Goal: Information Seeking & Learning: Learn about a topic

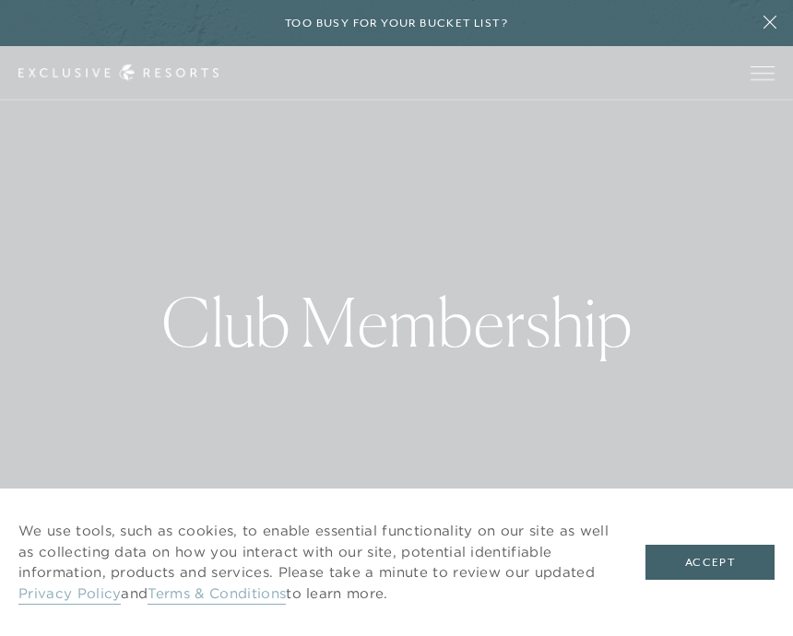
scroll to position [2, 0]
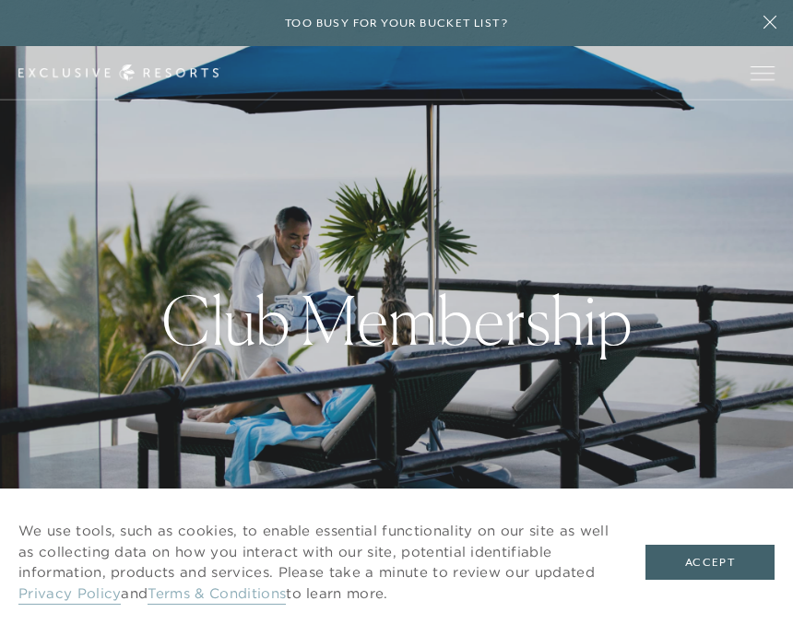
click at [696, 580] on button "Accept" at bounding box center [709, 562] width 129 height 35
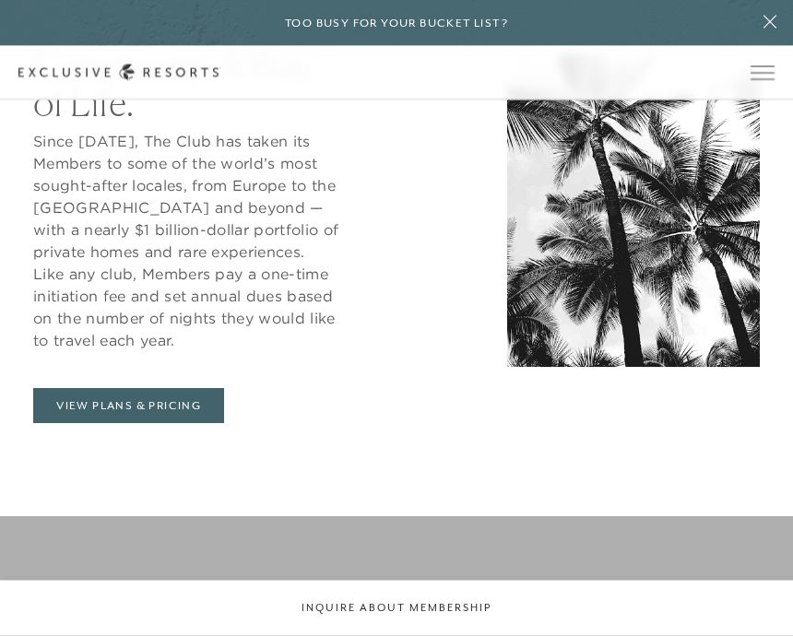
scroll to position [732, 0]
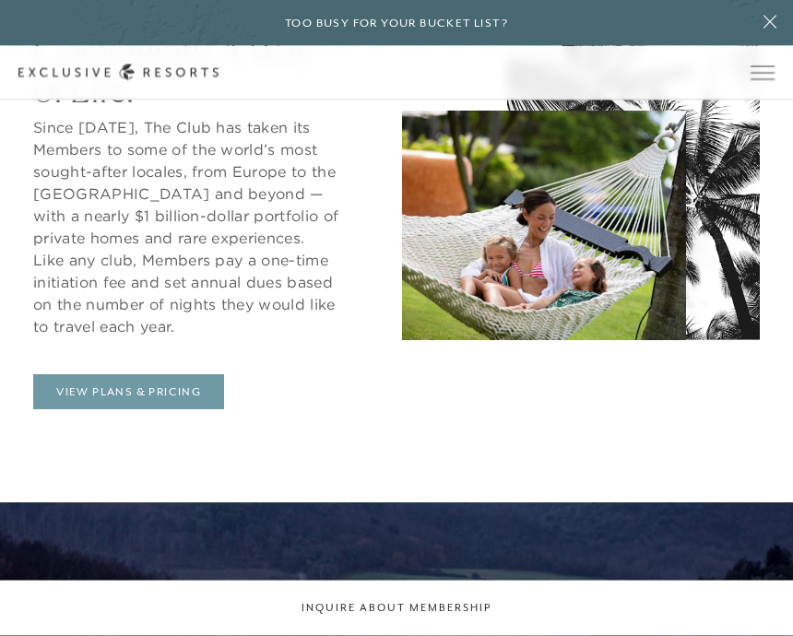
click at [120, 410] on link "View Plans & Pricing" at bounding box center [128, 392] width 191 height 35
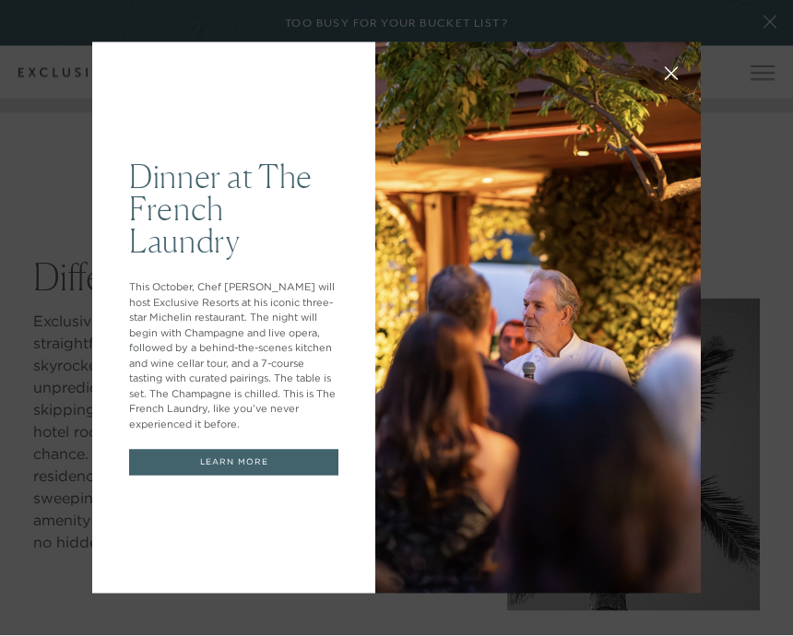
scroll to position [525, 0]
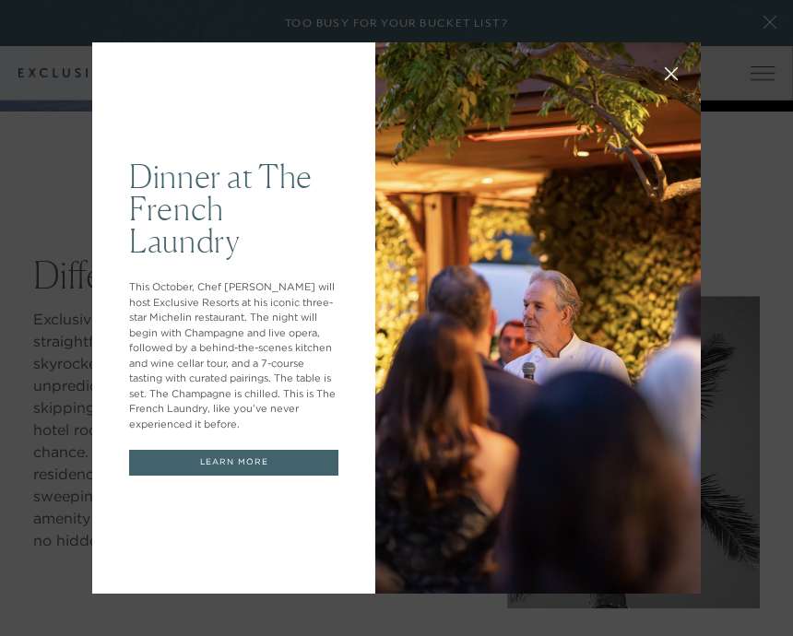
click at [220, 476] on link "LEARN MORE" at bounding box center [233, 463] width 209 height 26
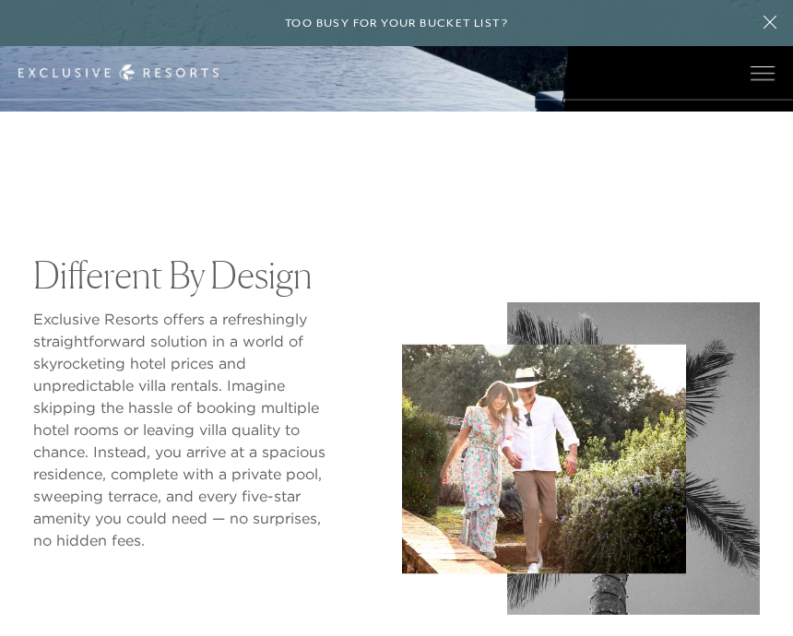
scroll to position [606, 0]
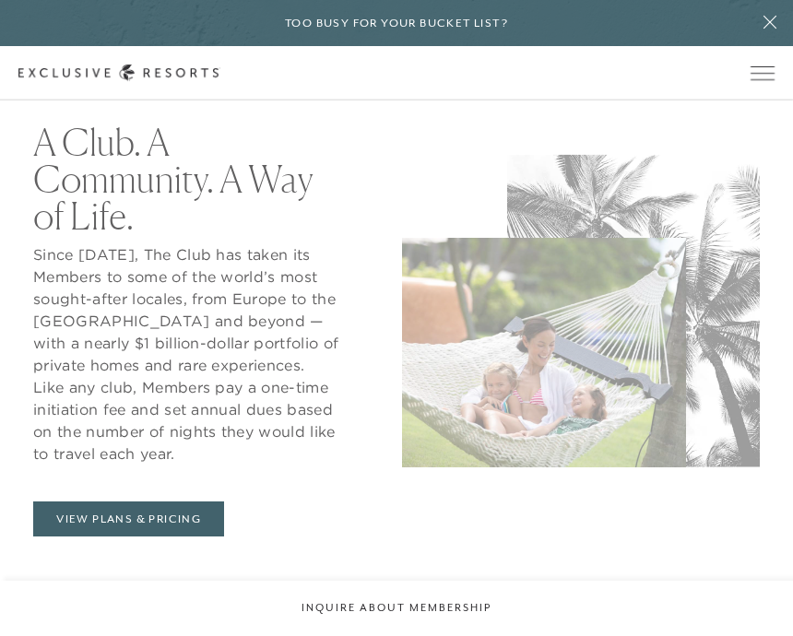
scroll to position [733, 0]
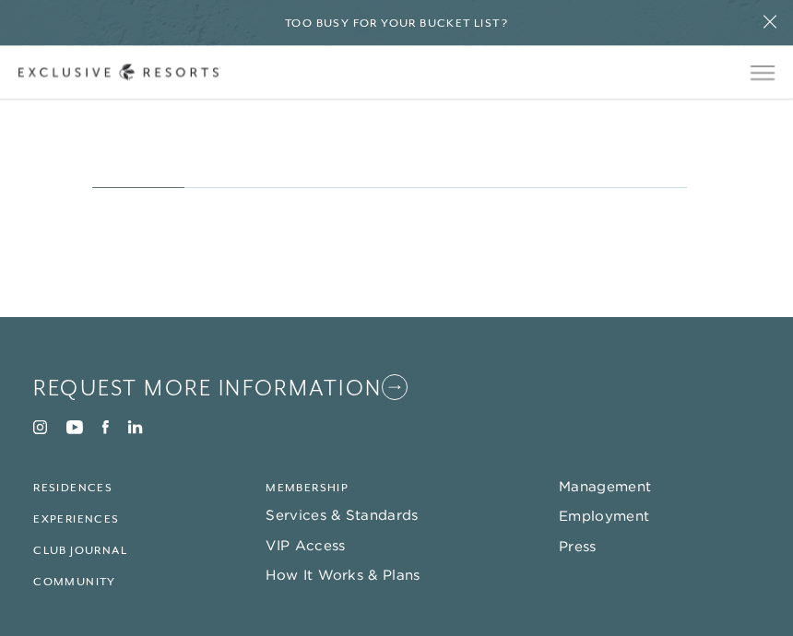
scroll to position [9366, 0]
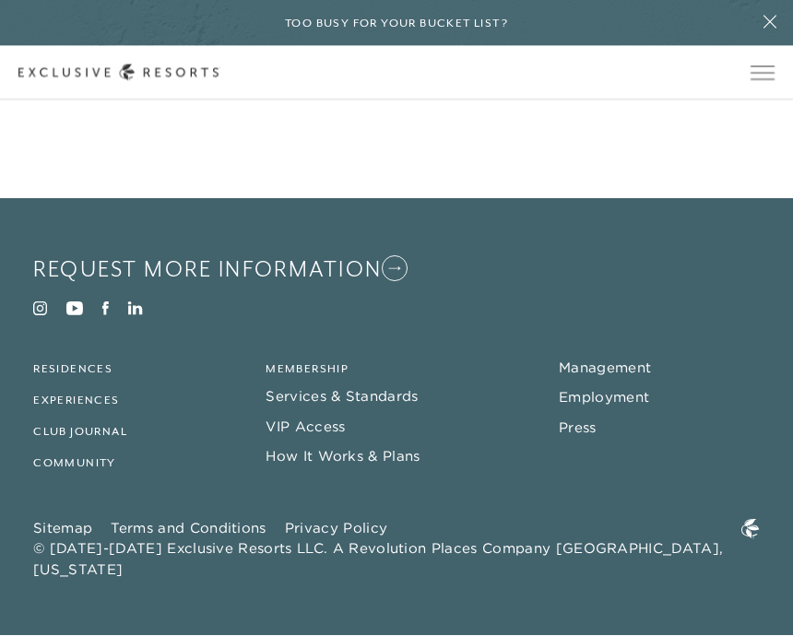
click at [301, 376] on link "Membership" at bounding box center [307, 369] width 83 height 13
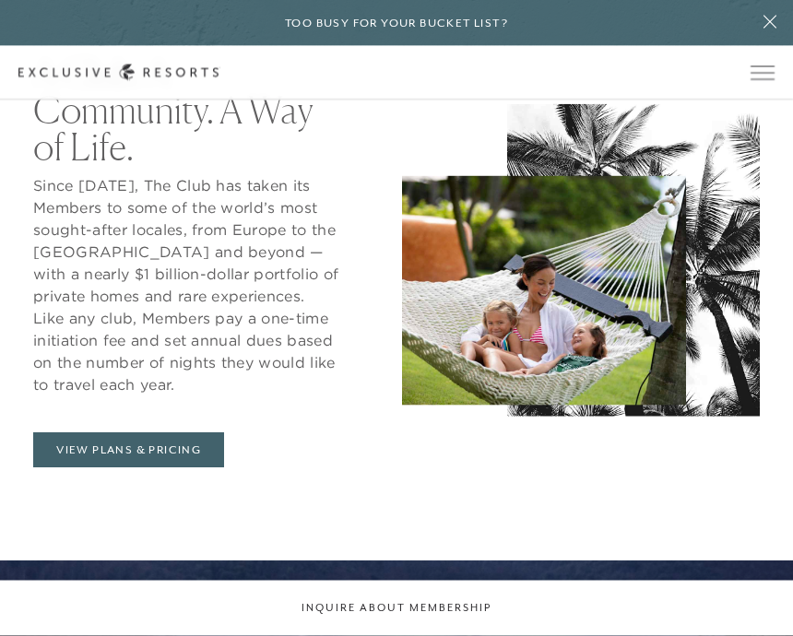
scroll to position [675, 0]
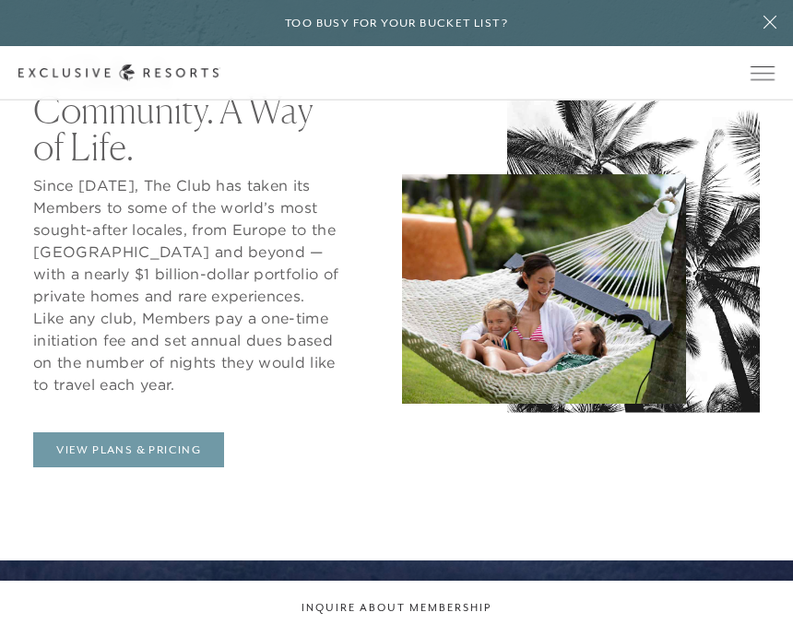
click at [127, 467] on link "View Plans & Pricing" at bounding box center [128, 449] width 191 height 35
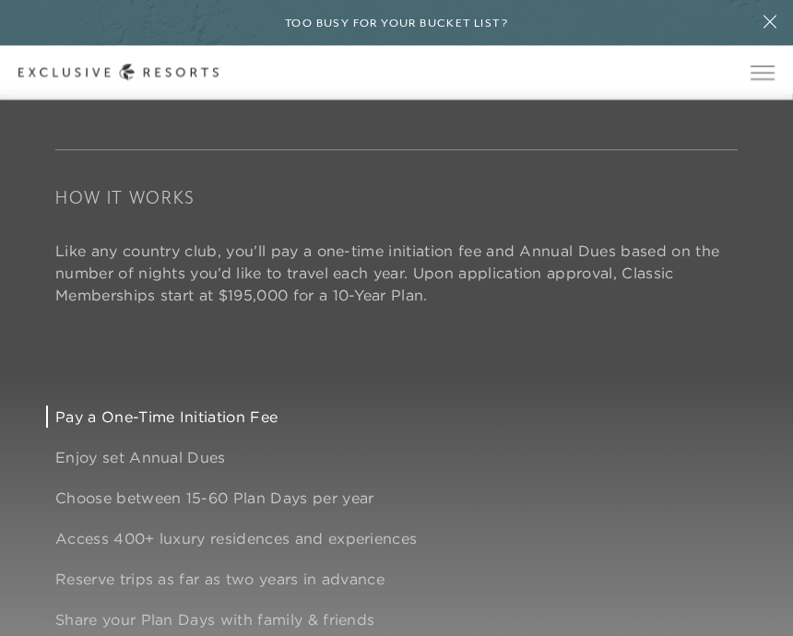
scroll to position [1142, 0]
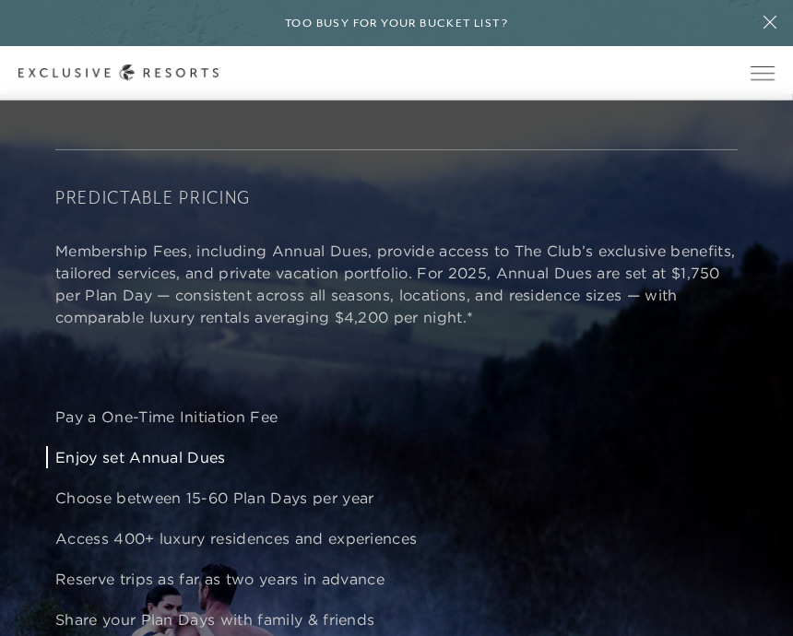
click at [65, 468] on p "Enjoy set Annual Dues" at bounding box center [424, 457] width 738 height 22
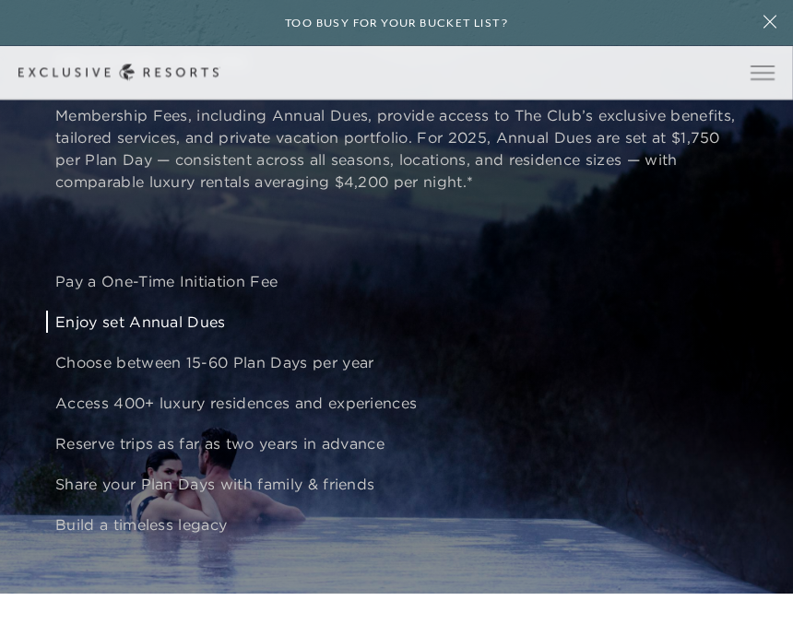
scroll to position [1278, 0]
click at [62, 414] on p "Access 400+ luxury residences and experiences" at bounding box center [424, 403] width 738 height 22
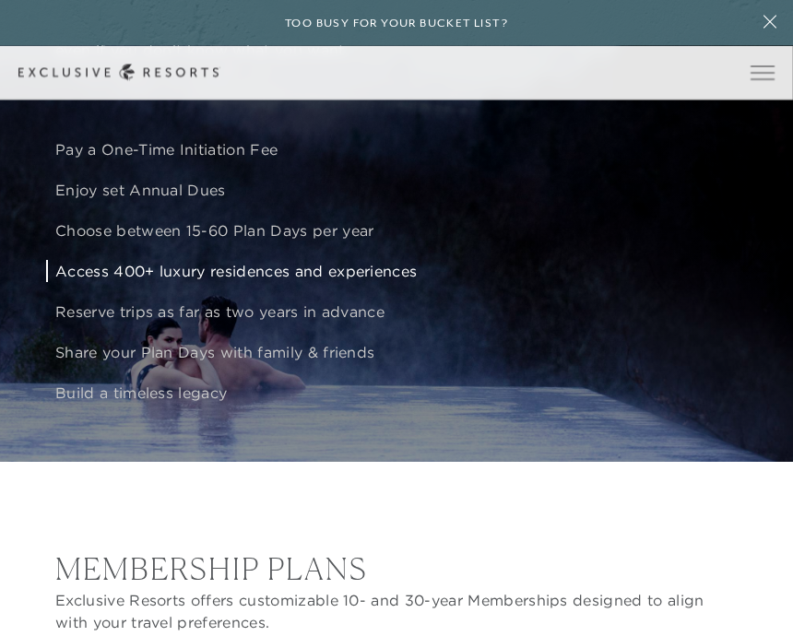
scroll to position [1410, 0]
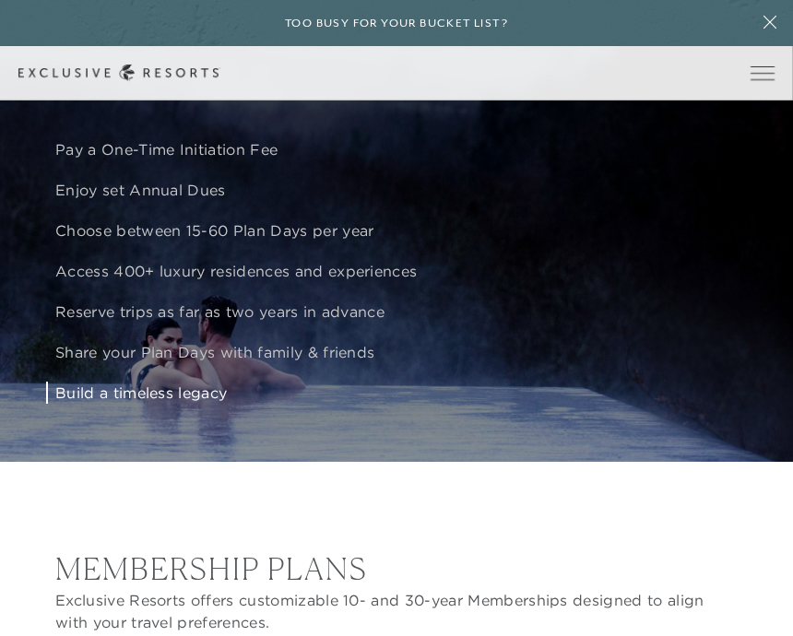
click at [55, 404] on div "Build a timeless legacy" at bounding box center [424, 393] width 738 height 22
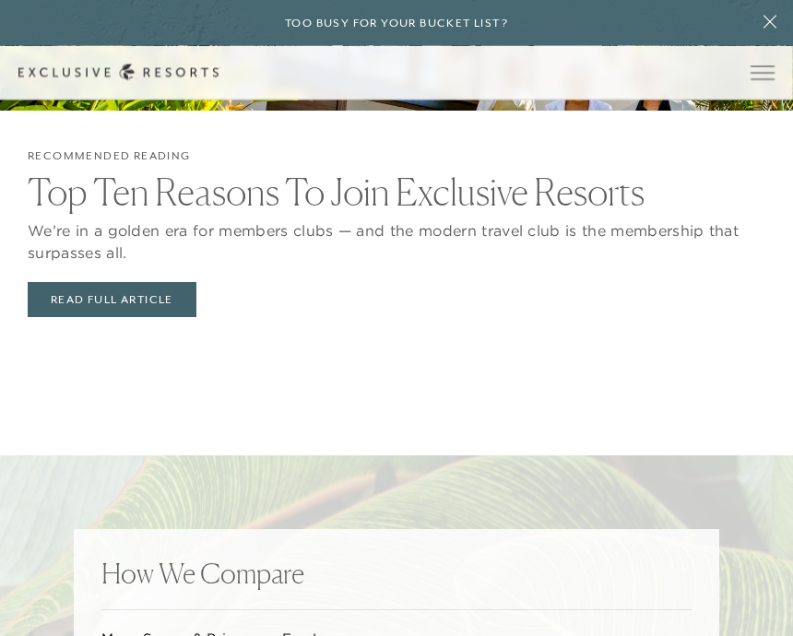
scroll to position [3775, 0]
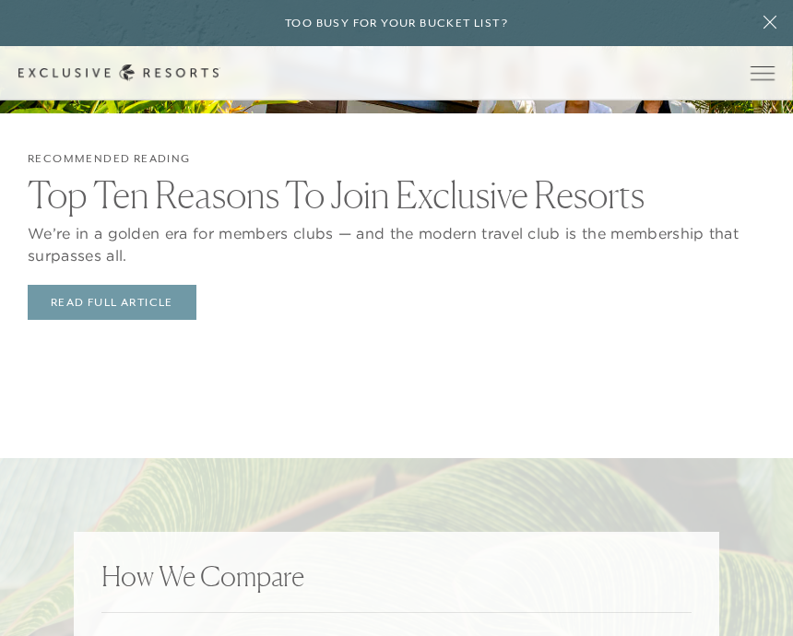
click at [110, 320] on link "Read Full Article" at bounding box center [112, 302] width 169 height 35
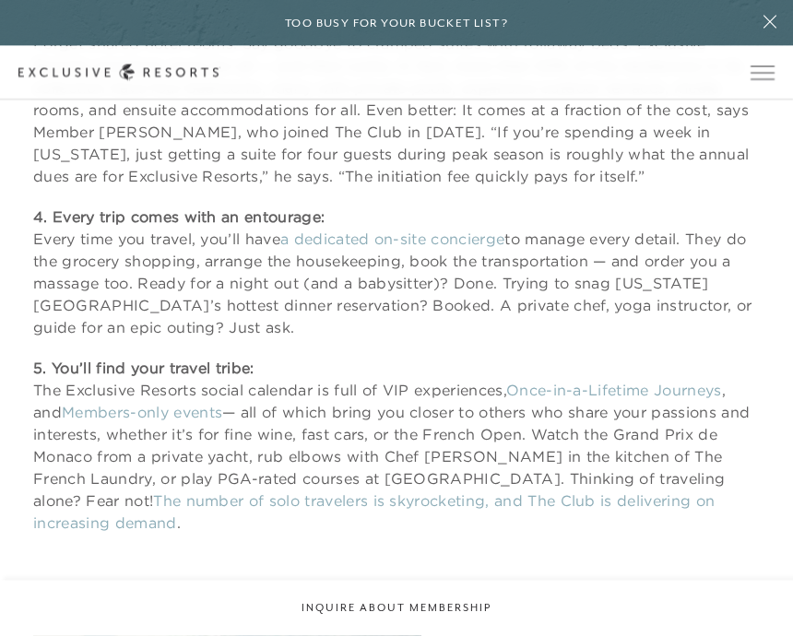
scroll to position [2736, 0]
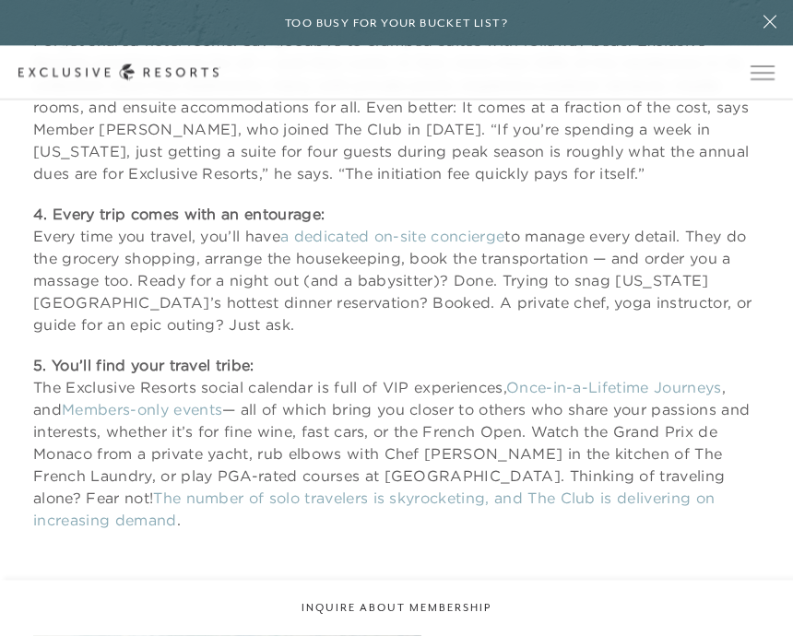
click at [90, 490] on link "The number of solo travelers is skyrocketing, and The Club is delivering on inc…" at bounding box center [373, 510] width 681 height 41
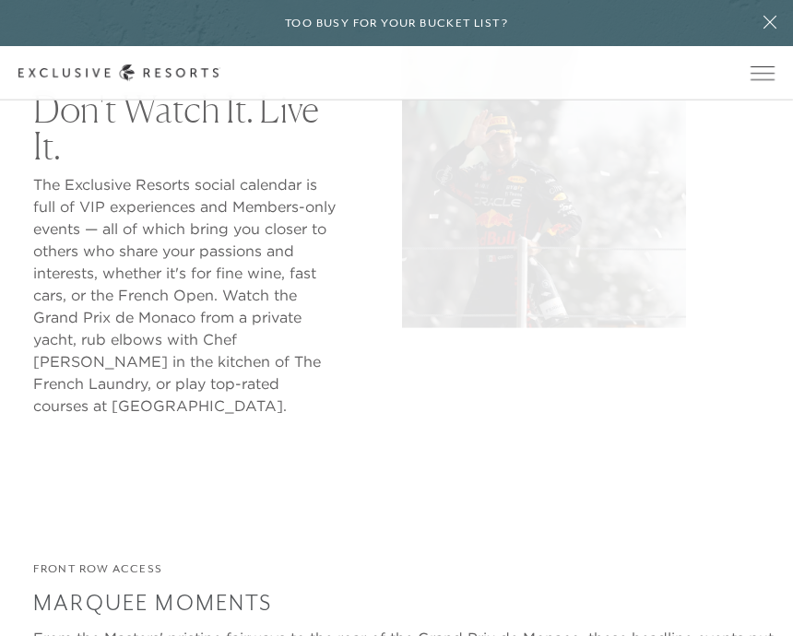
scroll to position [9367, 0]
